Goal: Information Seeking & Learning: Learn about a topic

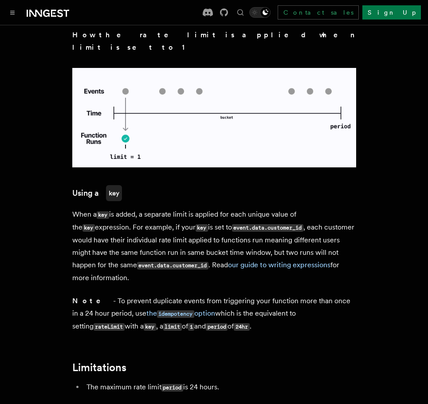
scroll to position [1406, 0]
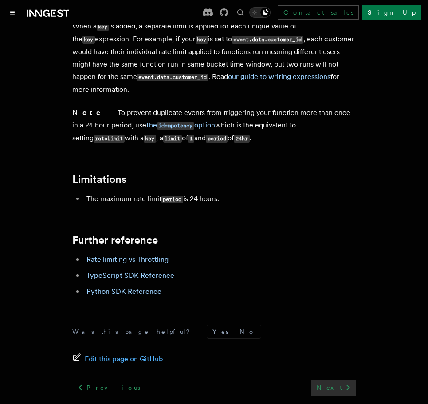
click at [345, 382] on icon at bounding box center [348, 387] width 11 height 11
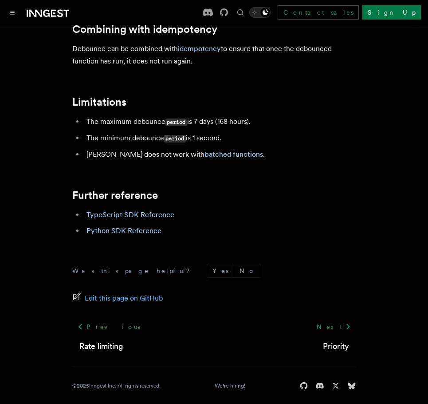
scroll to position [1041, 0]
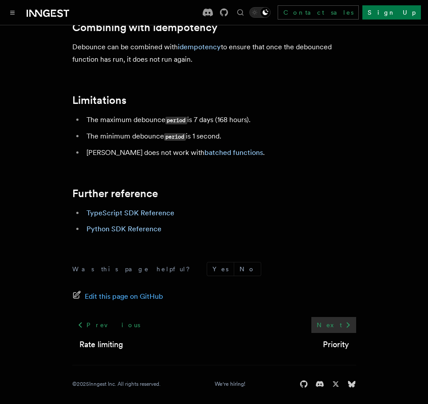
click at [333, 318] on link "Next" at bounding box center [333, 325] width 45 height 16
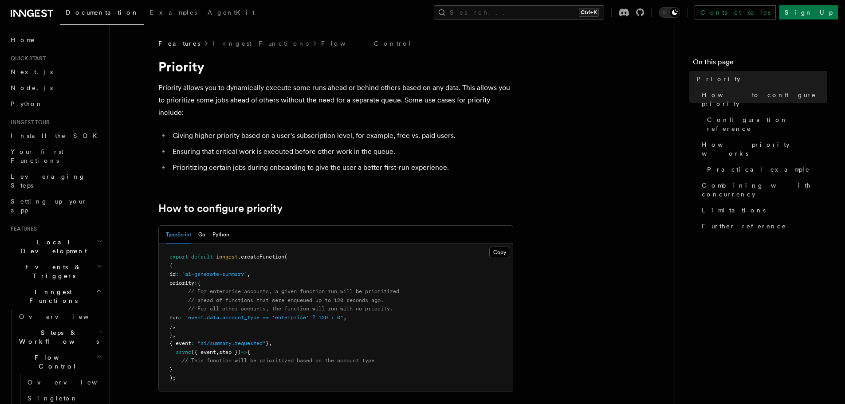
click at [71, 328] on span "Steps & Workflows" at bounding box center [57, 337] width 83 height 18
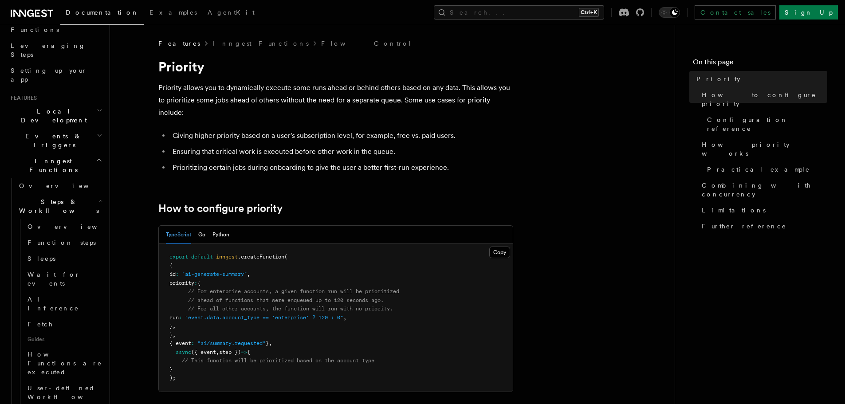
scroll to position [133, 0]
click at [58, 216] on link "Overview" at bounding box center [64, 224] width 80 height 16
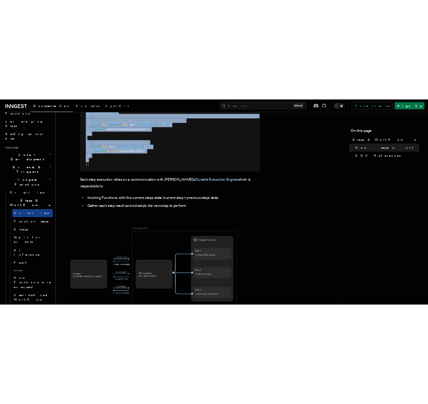
scroll to position [488, 0]
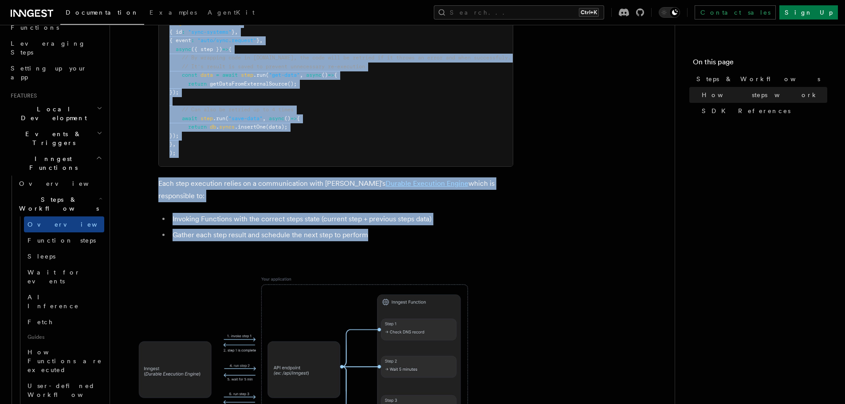
drag, startPoint x: 159, startPoint y: 66, endPoint x: 420, endPoint y: 188, distance: 288.0
click at [420, 188] on article "Features Inngest Functions Steps & Workflows Steps are fundamental building blo…" at bounding box center [392, 219] width 536 height 1337
copy article "Steps & Workflows Steps are fundamental building blocks of Inngest, turning you…"
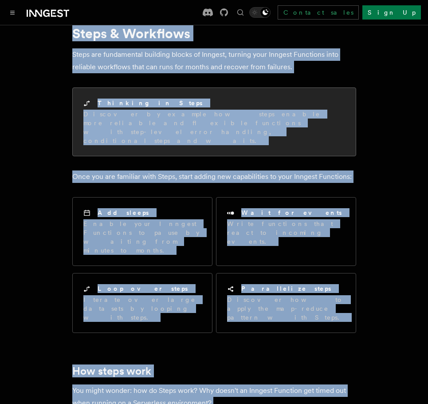
scroll to position [0, 0]
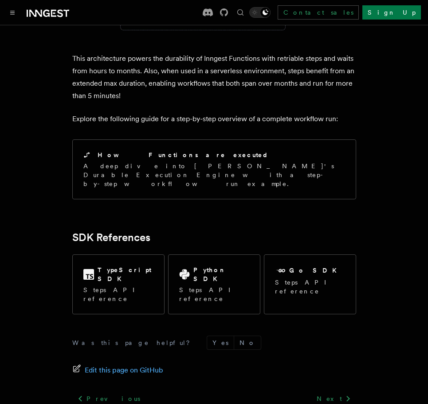
scroll to position [866, 0]
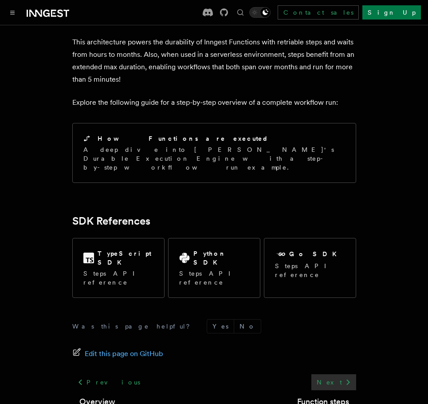
click at [331, 374] on link "Next" at bounding box center [333, 382] width 45 height 16
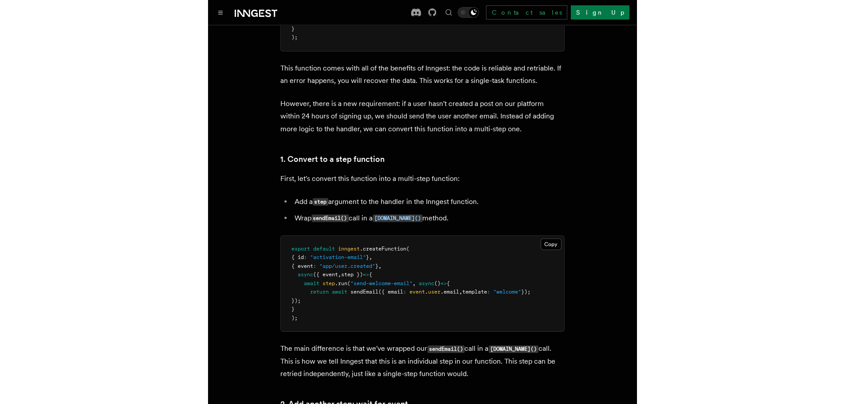
scroll to position [488, 0]
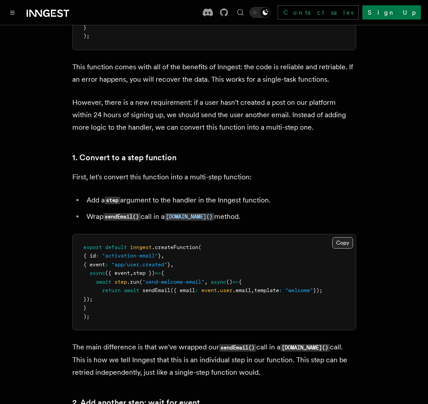
click at [340, 237] on button "Copy Copied" at bounding box center [342, 243] width 21 height 12
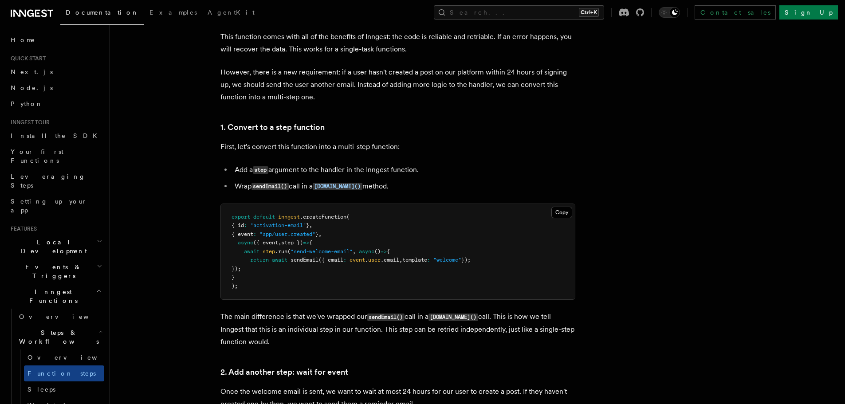
click at [86, 259] on h2 "Events & Triggers" at bounding box center [55, 271] width 97 height 25
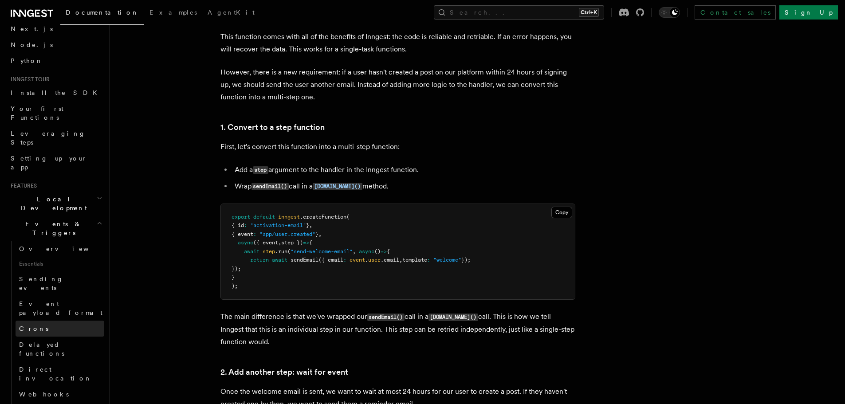
scroll to position [44, 0]
click at [46, 319] on link "Crons" at bounding box center [60, 327] width 89 height 16
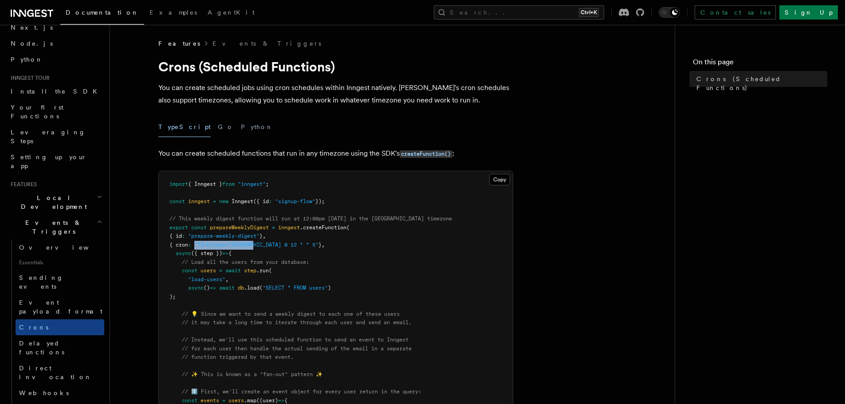
drag, startPoint x: 203, startPoint y: 245, endPoint x: 260, endPoint y: 244, distance: 57.7
click at [260, 244] on span ""TZ=Europe/[GEOGRAPHIC_DATA] 0 12 * * 5"" at bounding box center [256, 245] width 124 height 6
click at [231, 253] on span "{" at bounding box center [229, 253] width 3 height 6
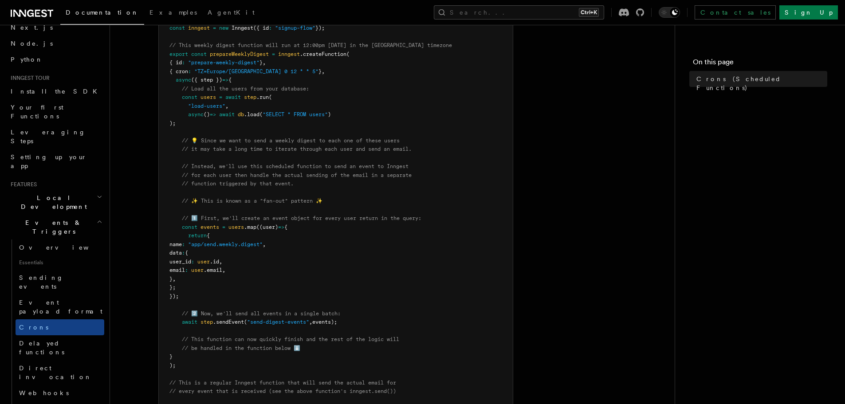
scroll to position [89, 0]
